Goal: Information Seeking & Learning: Learn about a topic

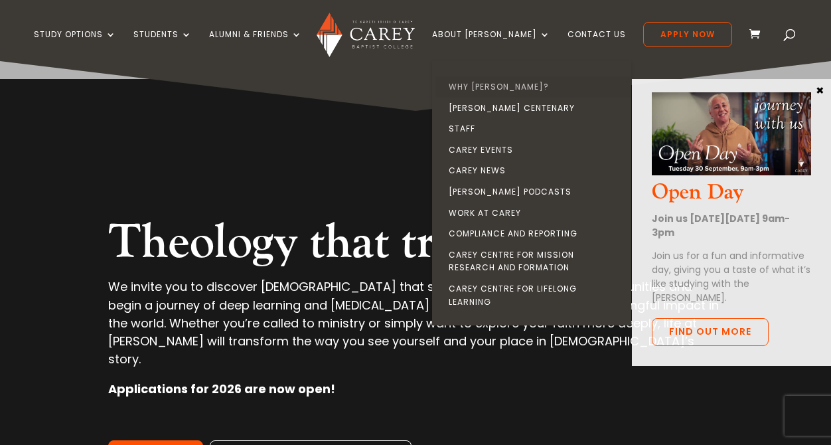
click at [503, 88] on link "Why [PERSON_NAME]?" at bounding box center [535, 86] width 199 height 21
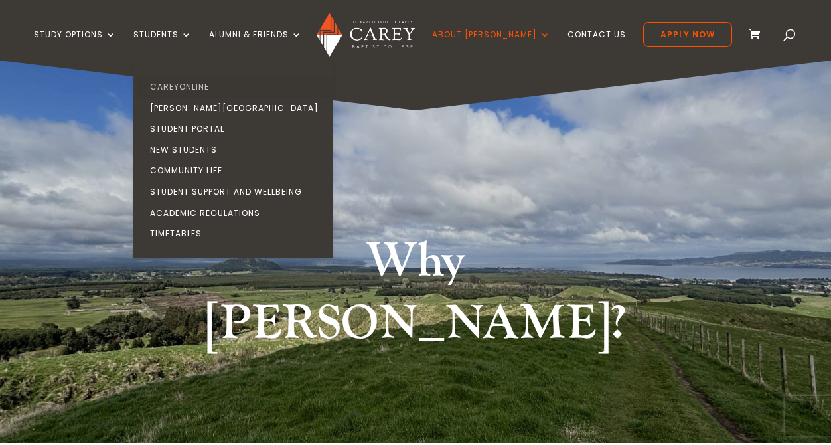
click at [209, 88] on link "CareyOnline" at bounding box center [236, 86] width 199 height 21
